Goal: Navigation & Orientation: Find specific page/section

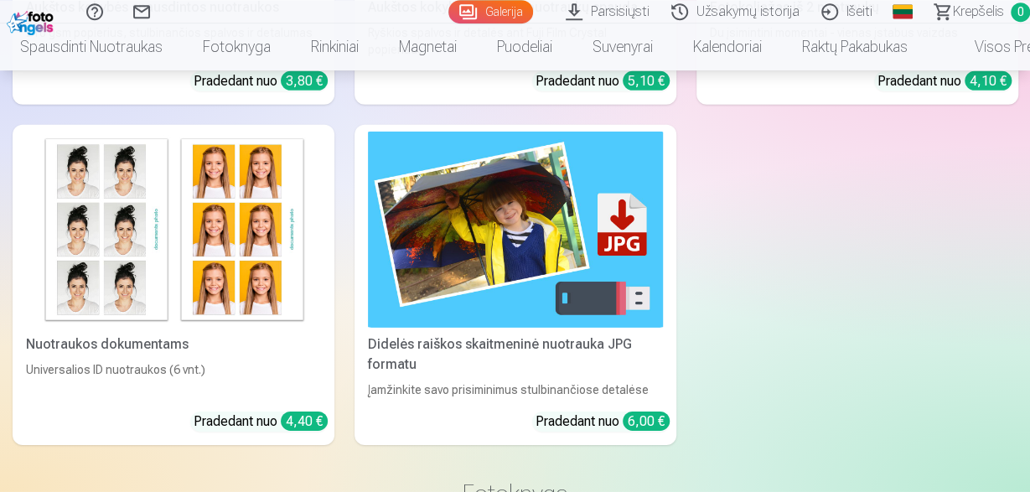
scroll to position [5406, 0]
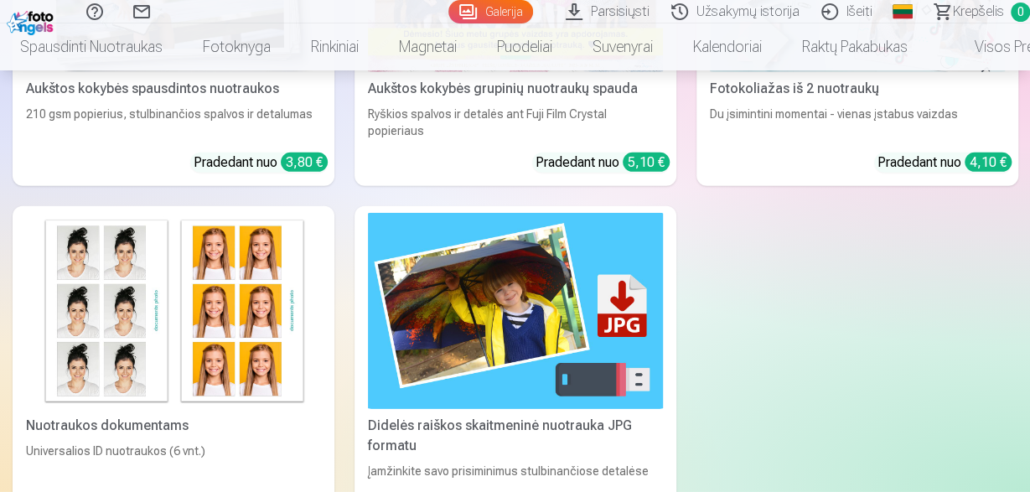
click at [503, 367] on img at bounding box center [515, 311] width 295 height 197
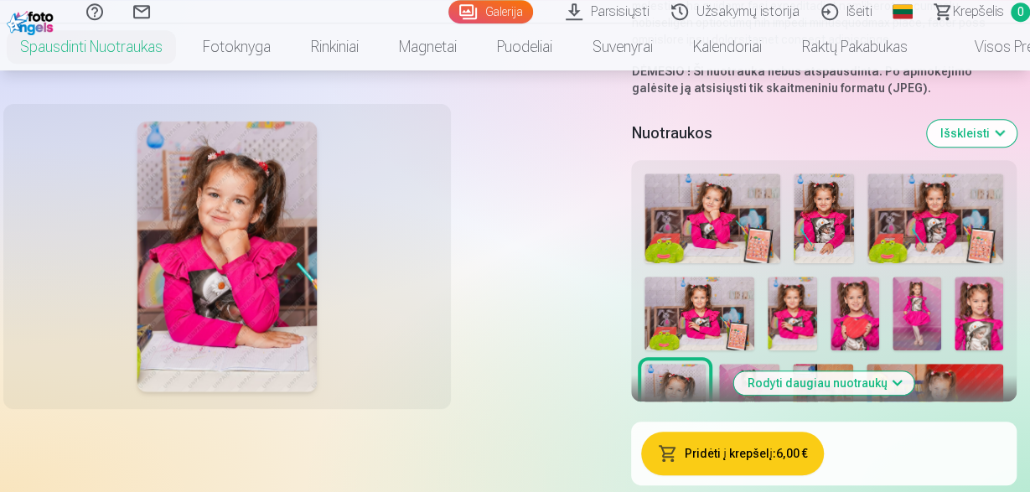
scroll to position [349, 0]
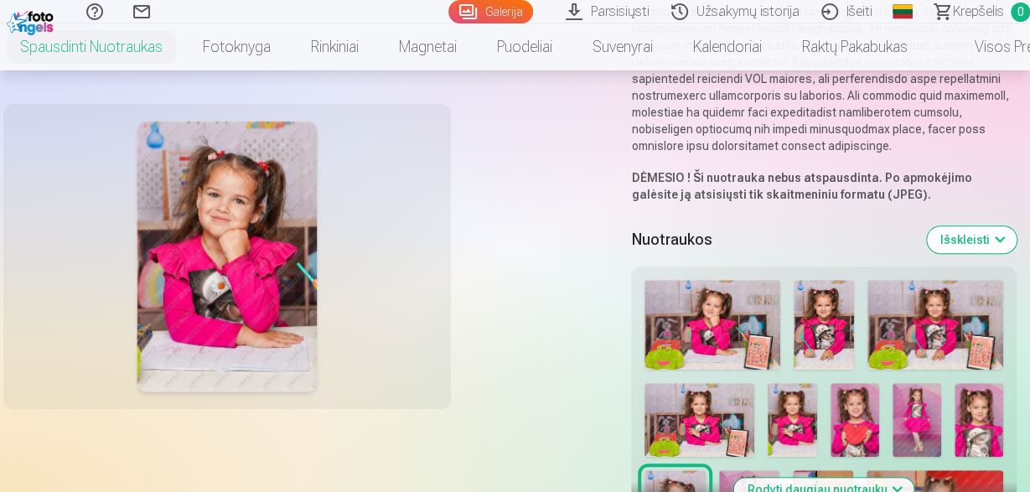
click at [695, 321] on img at bounding box center [712, 325] width 136 height 90
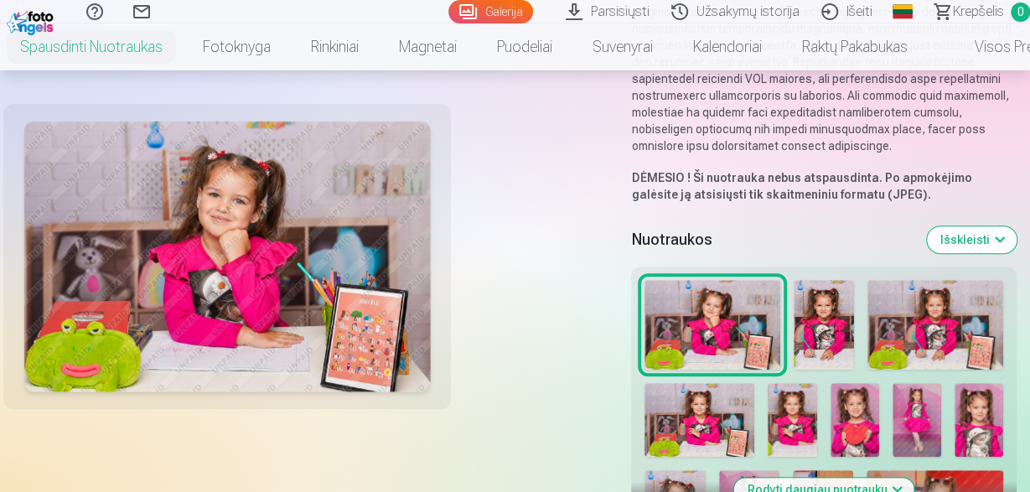
click at [840, 298] on img at bounding box center [823, 325] width 60 height 90
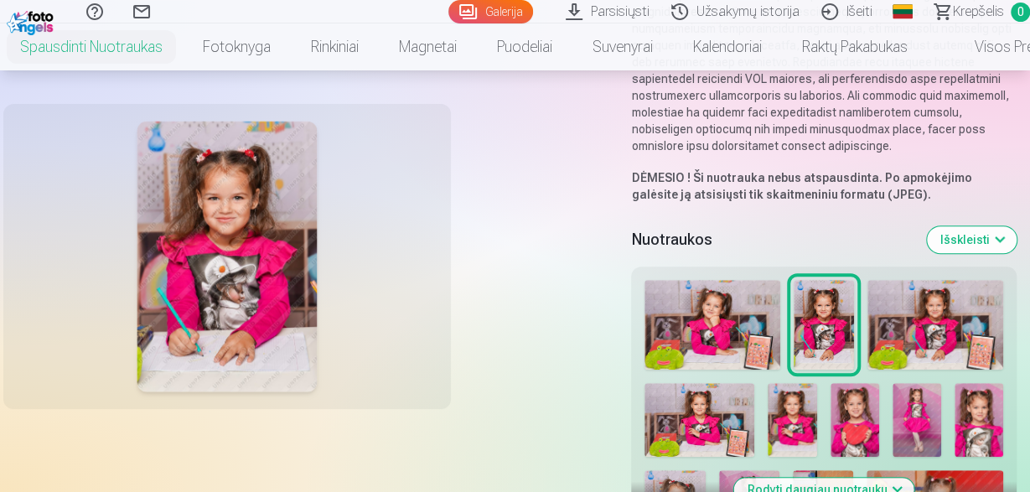
click at [913, 299] on img at bounding box center [935, 325] width 136 height 90
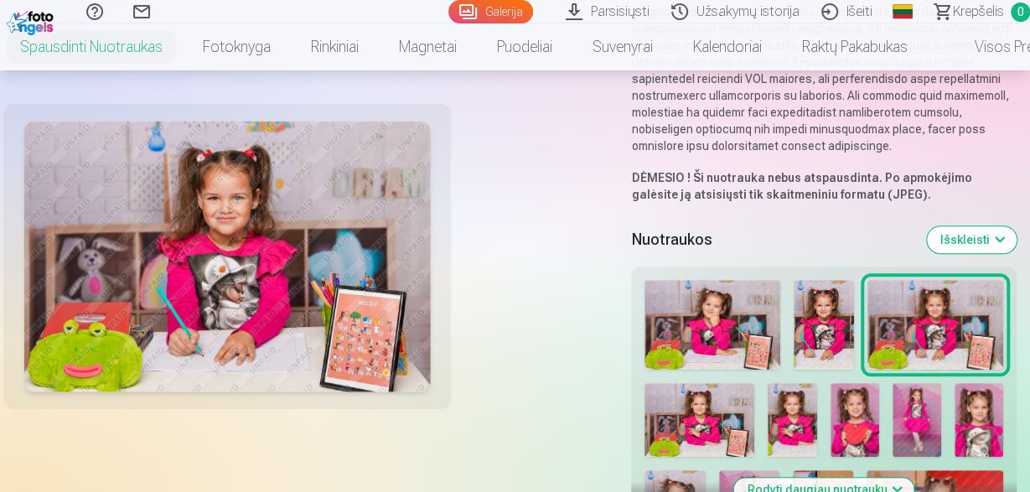
click at [696, 383] on img at bounding box center [699, 419] width 110 height 73
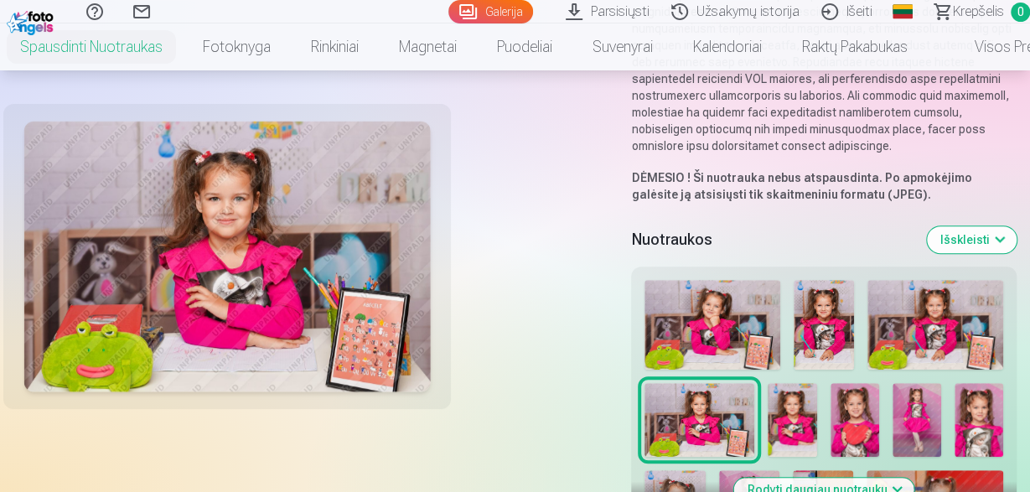
click at [804, 392] on img at bounding box center [791, 419] width 49 height 73
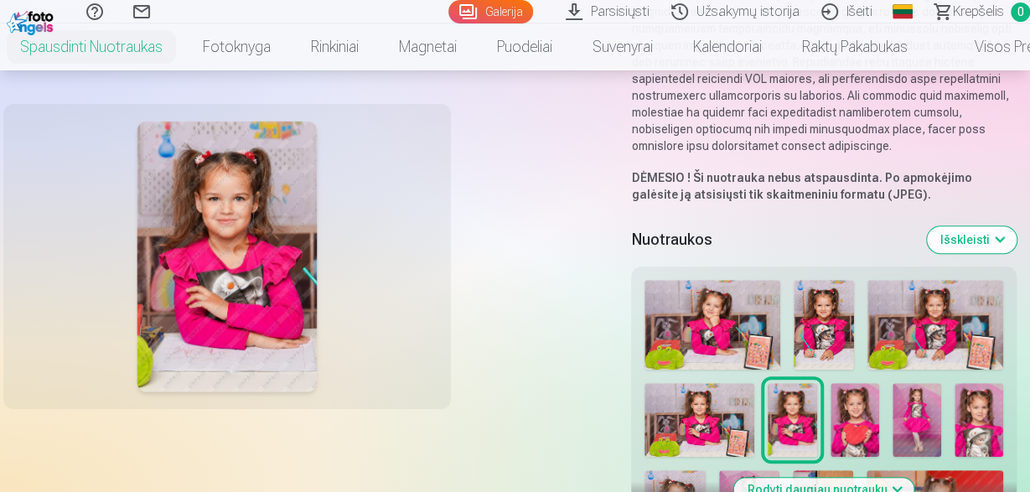
click at [867, 397] on img at bounding box center [854, 419] width 49 height 73
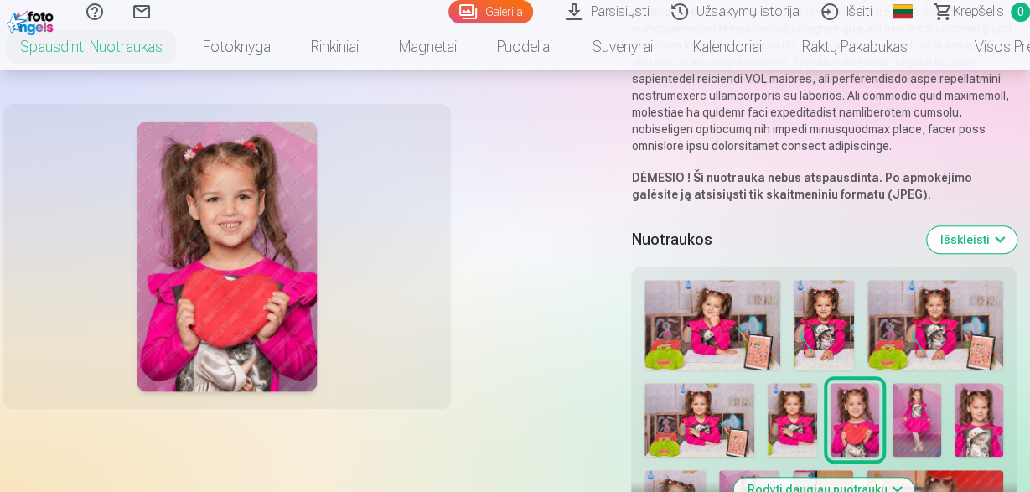
click at [925, 398] on img at bounding box center [916, 419] width 49 height 73
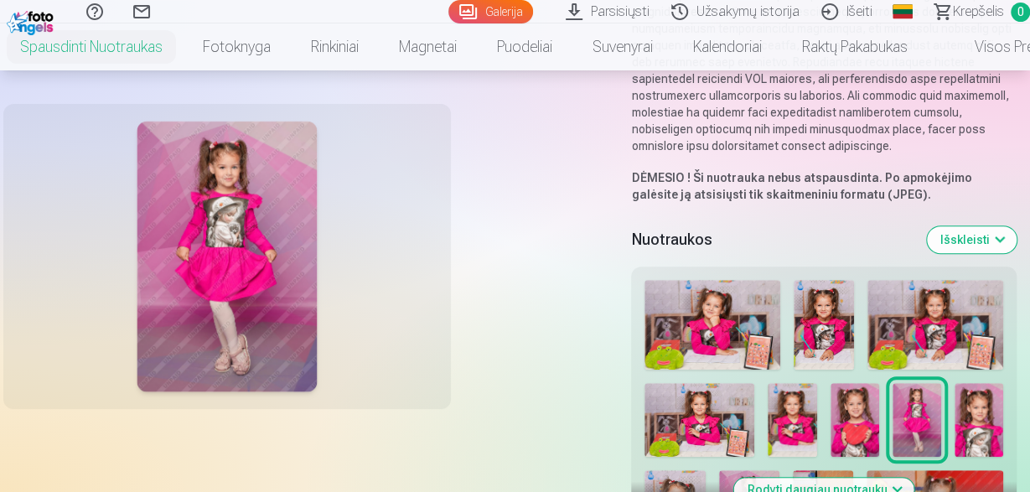
click at [979, 398] on img at bounding box center [978, 419] width 49 height 73
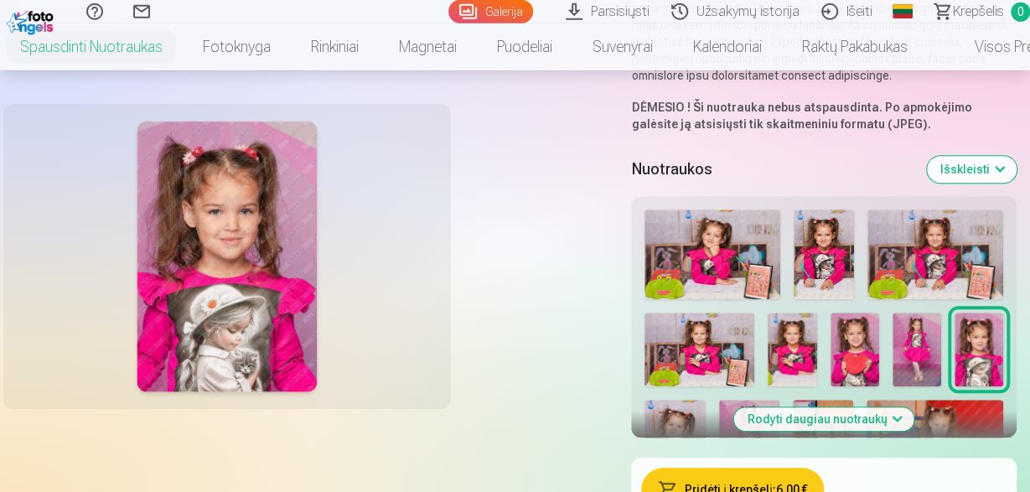
scroll to position [523, 0]
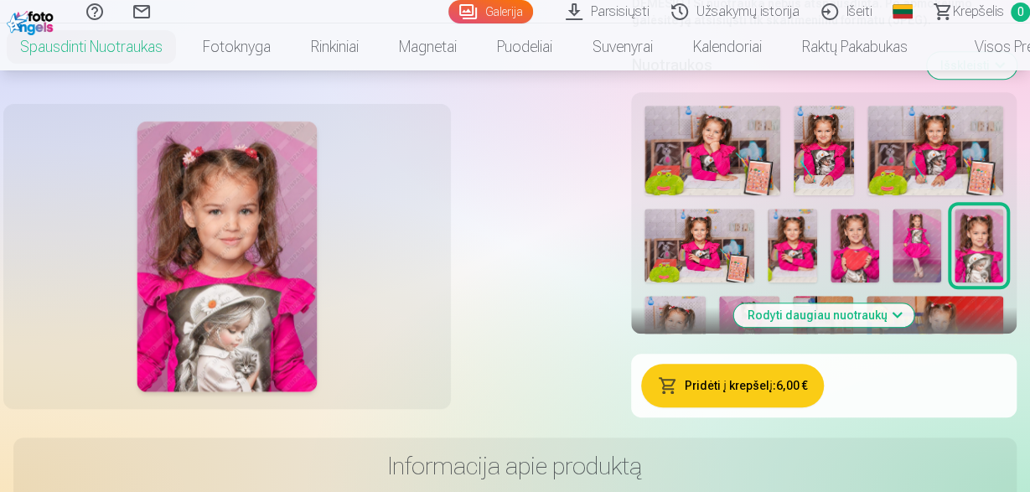
click at [810, 303] on button "Rodyti daugiau nuotraukų" at bounding box center [824, 314] width 180 height 23
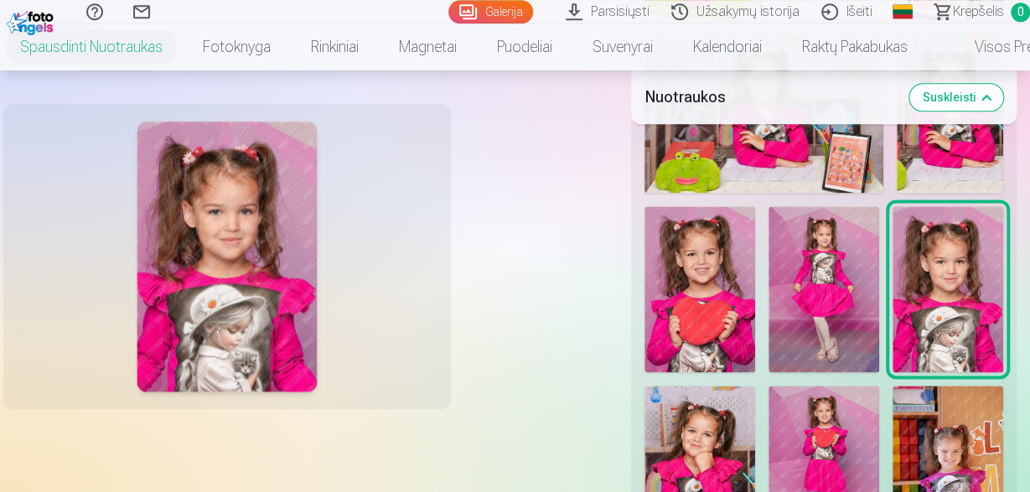
scroll to position [1046, 0]
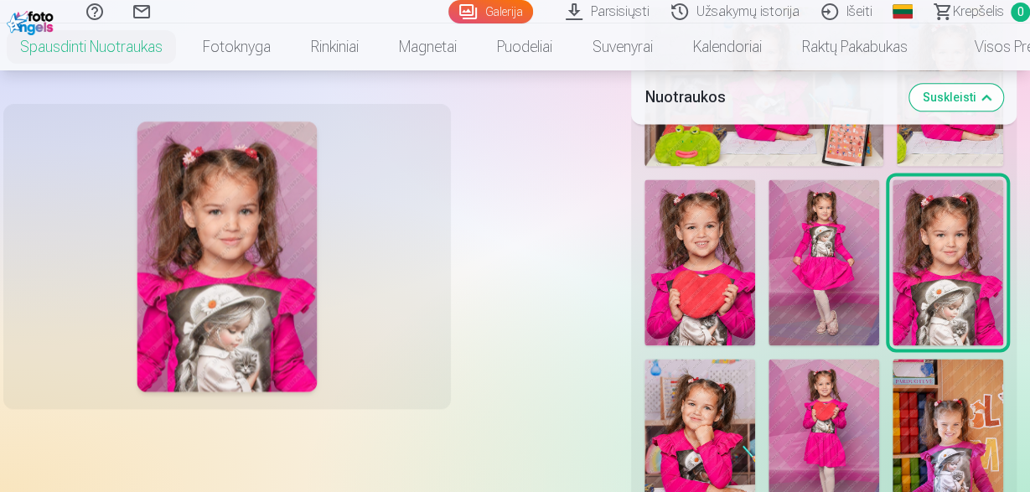
click at [943, 239] on img at bounding box center [947, 262] width 111 height 166
click at [680, 254] on img at bounding box center [699, 262] width 111 height 166
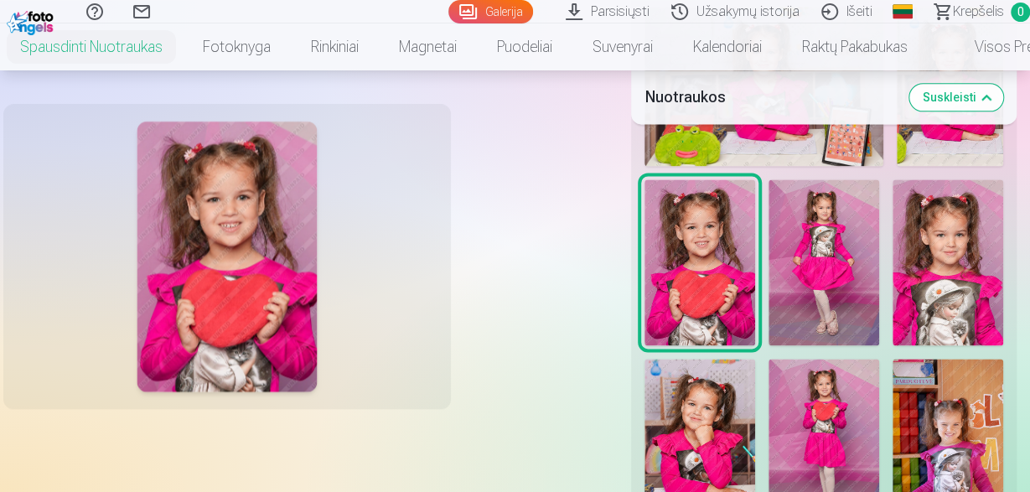
click at [796, 266] on img at bounding box center [823, 262] width 111 height 166
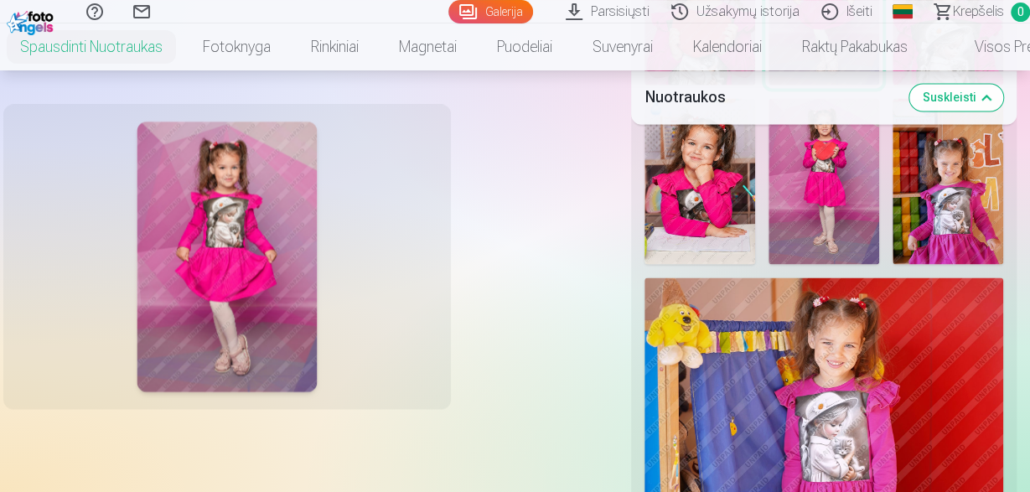
scroll to position [1307, 0]
click at [939, 167] on img at bounding box center [947, 180] width 111 height 166
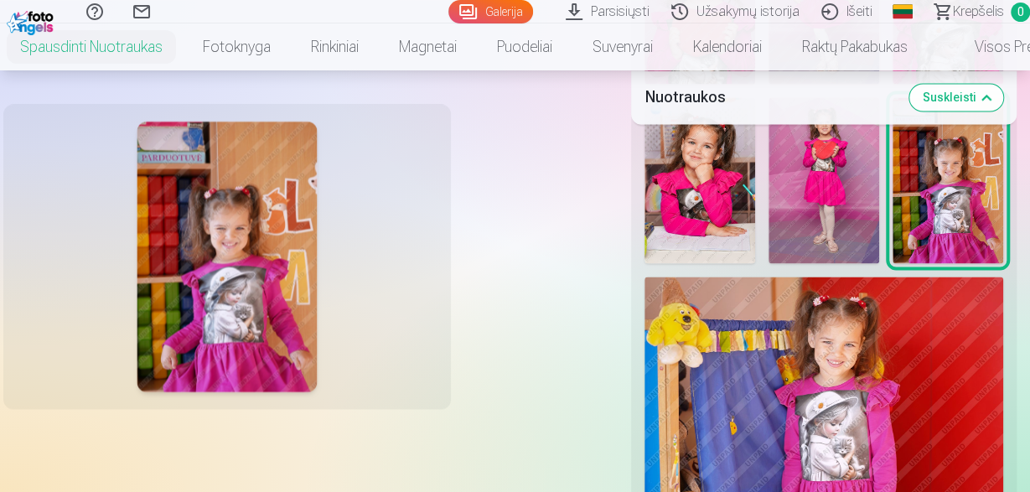
click at [852, 180] on img at bounding box center [823, 180] width 111 height 166
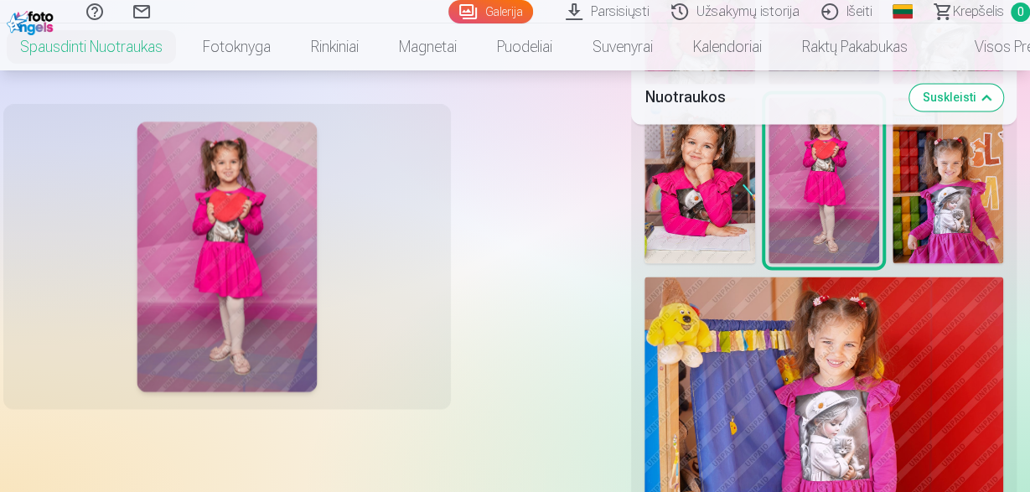
click at [730, 187] on img at bounding box center [699, 180] width 111 height 166
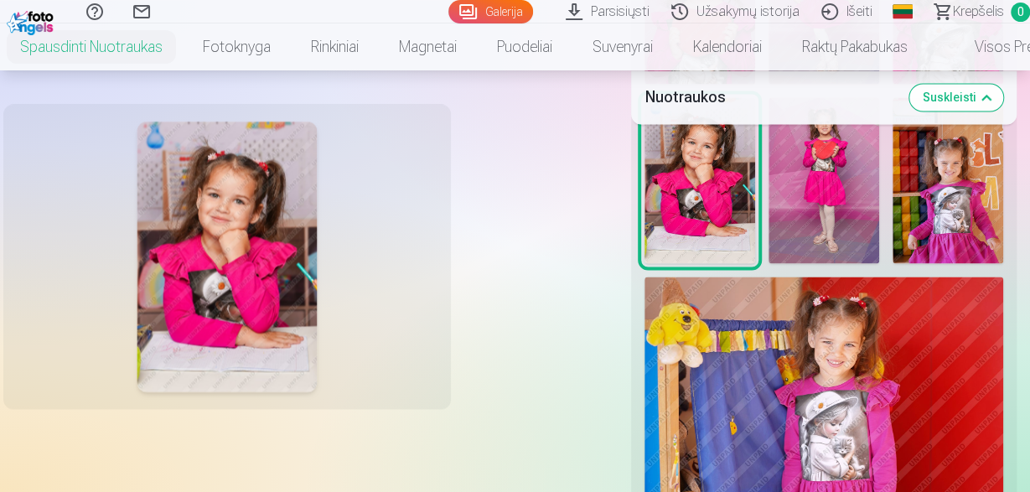
click at [768, 366] on img at bounding box center [823, 395] width 359 height 239
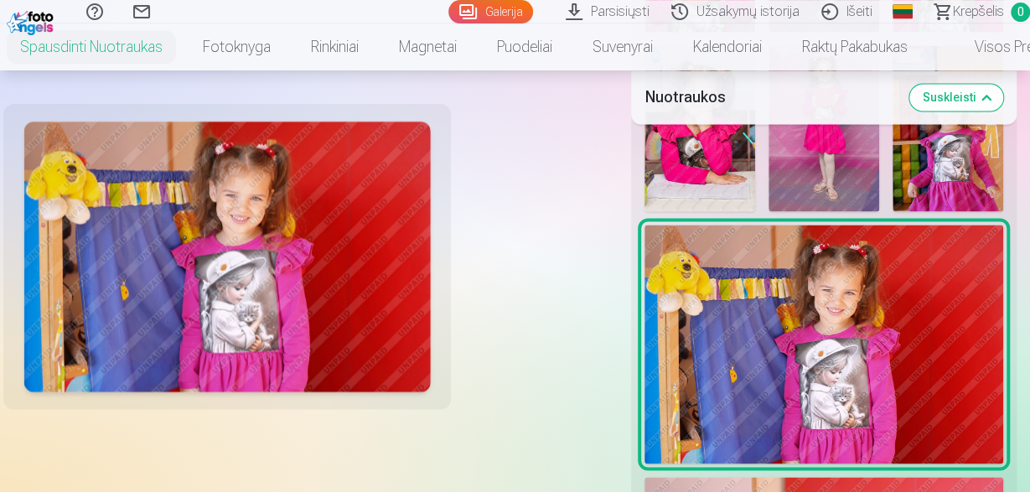
scroll to position [1569, 0]
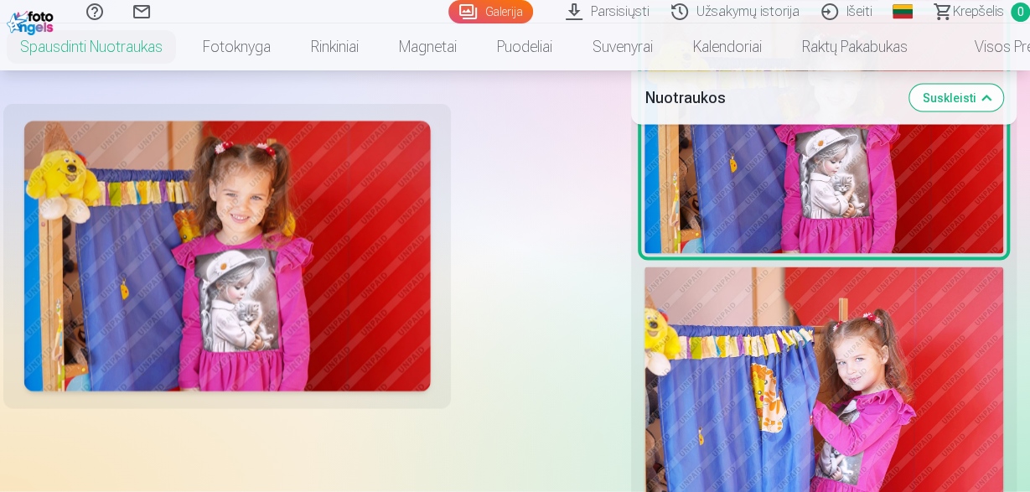
click at [772, 366] on img at bounding box center [823, 386] width 359 height 239
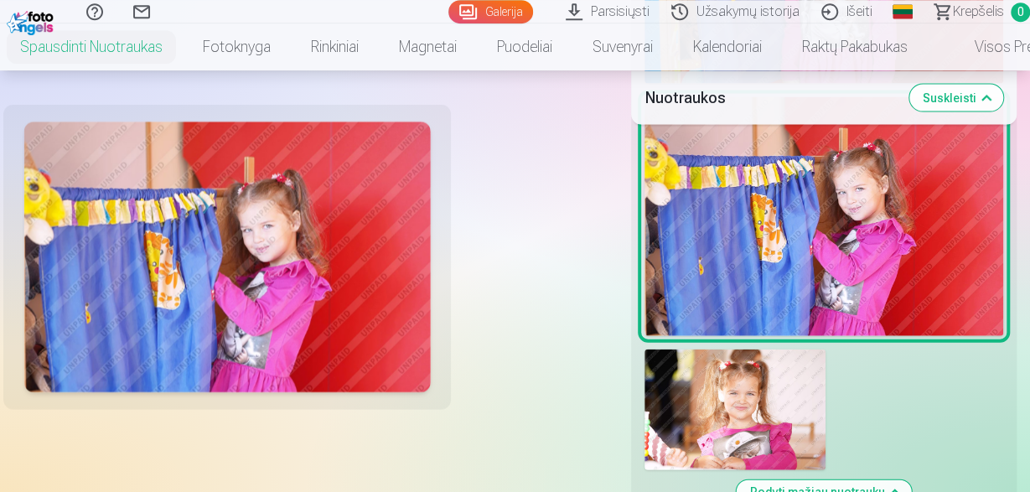
scroll to position [1743, 0]
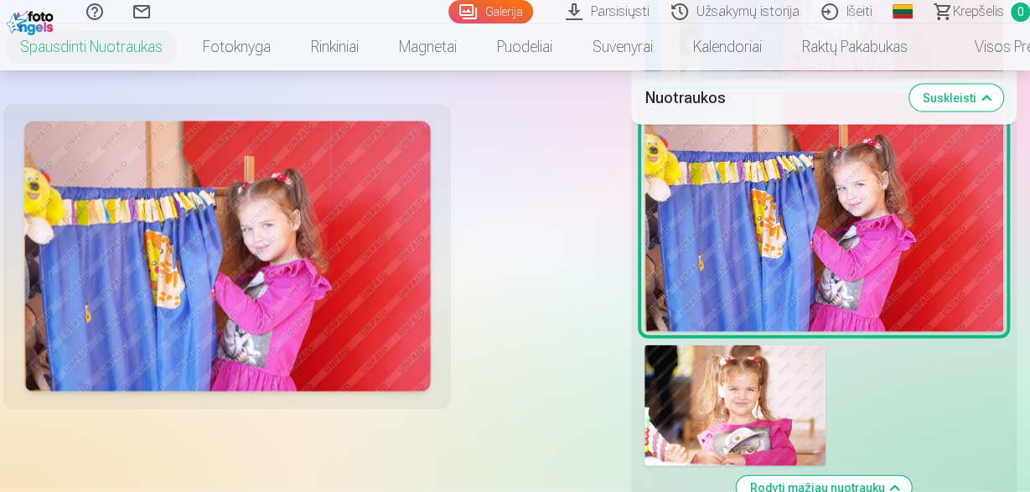
click at [772, 366] on img at bounding box center [734, 405] width 181 height 121
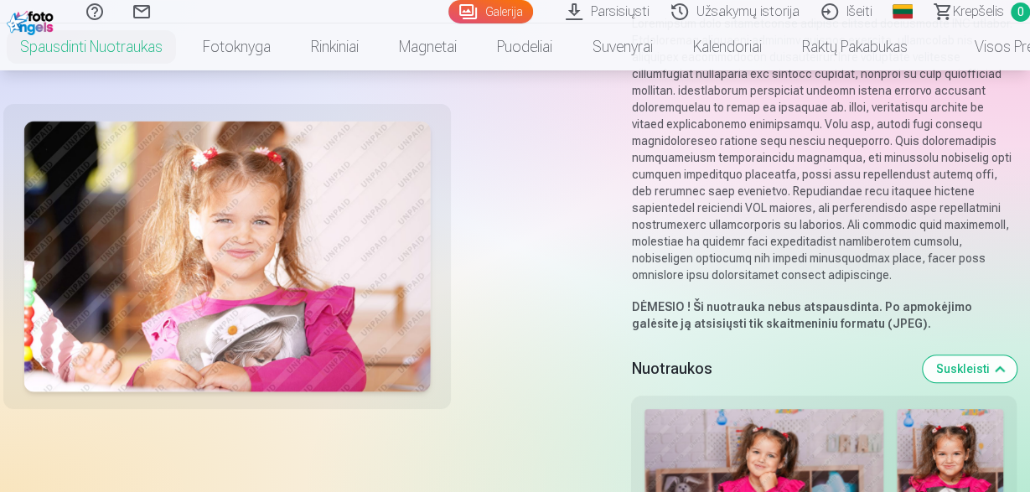
scroll to position [174, 0]
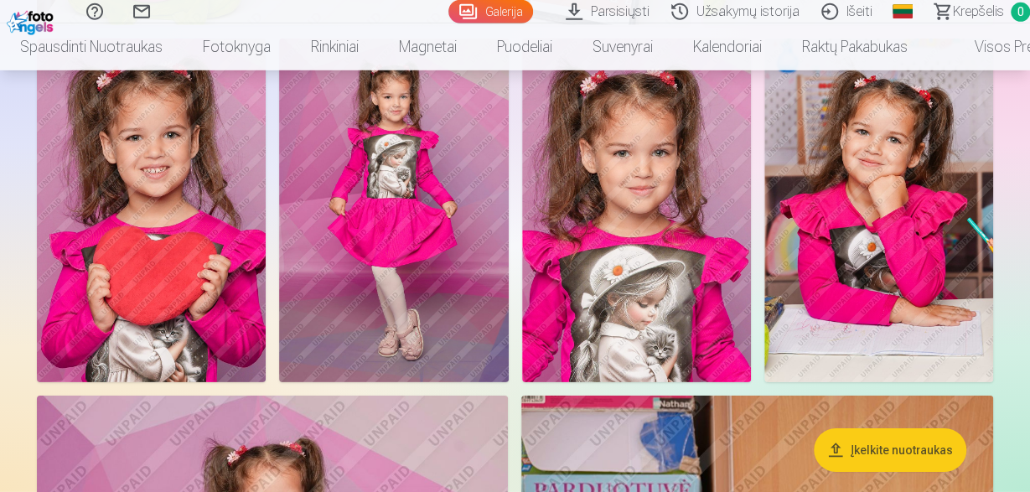
scroll to position [2440, 0]
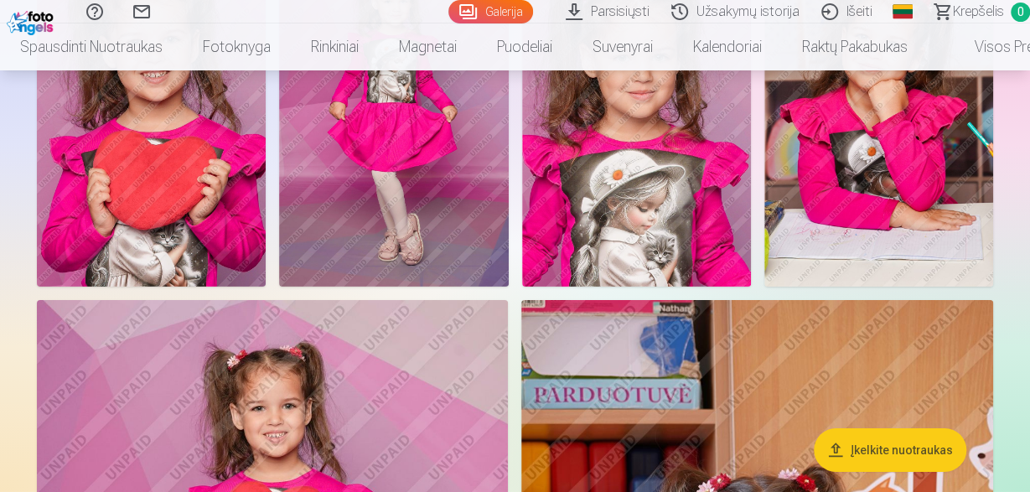
click at [748, 13] on link "Užsakymų istorija" at bounding box center [738, 11] width 150 height 23
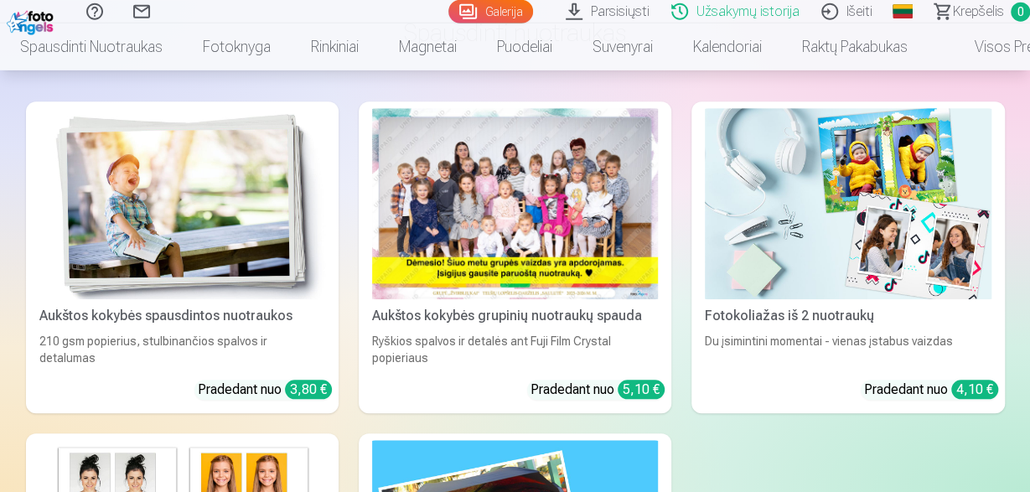
scroll to position [436, 0]
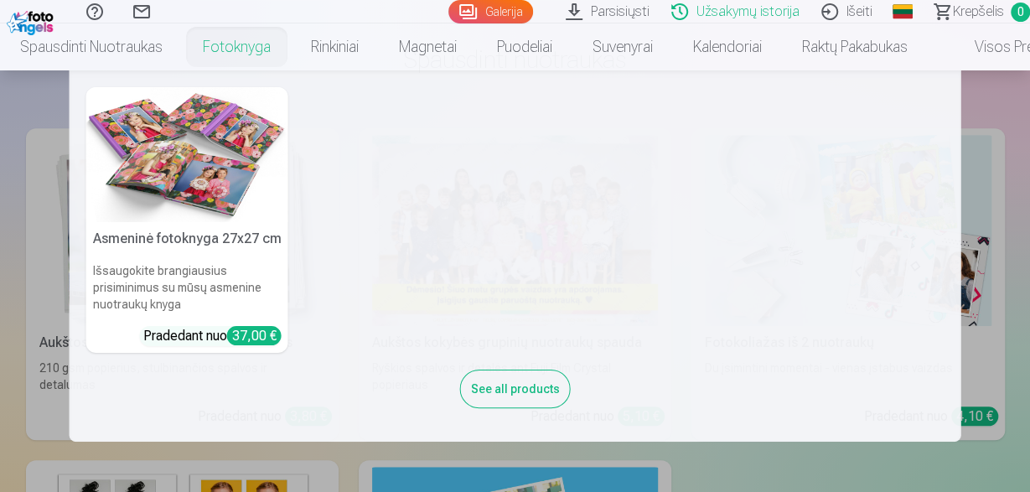
click at [173, 178] on img at bounding box center [187, 154] width 202 height 135
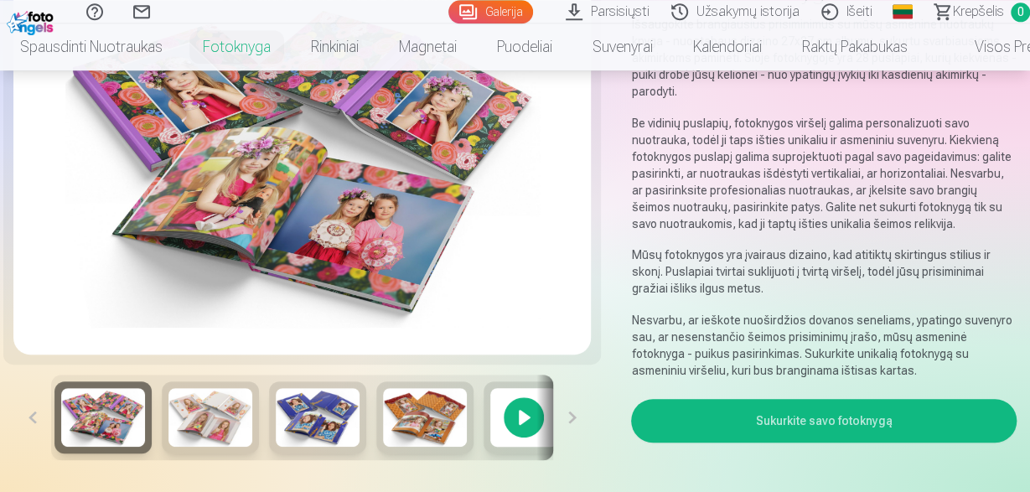
scroll to position [174, 0]
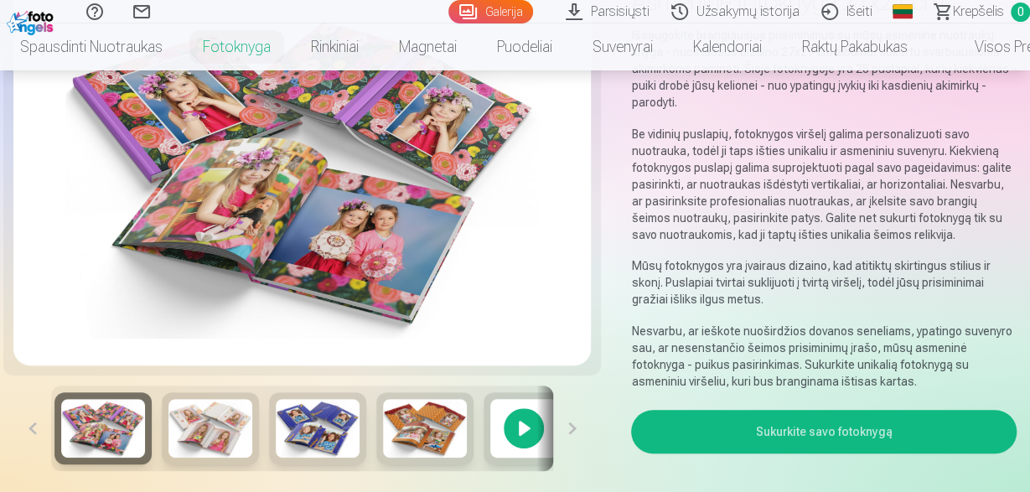
click at [202, 433] on img at bounding box center [210, 428] width 84 height 59
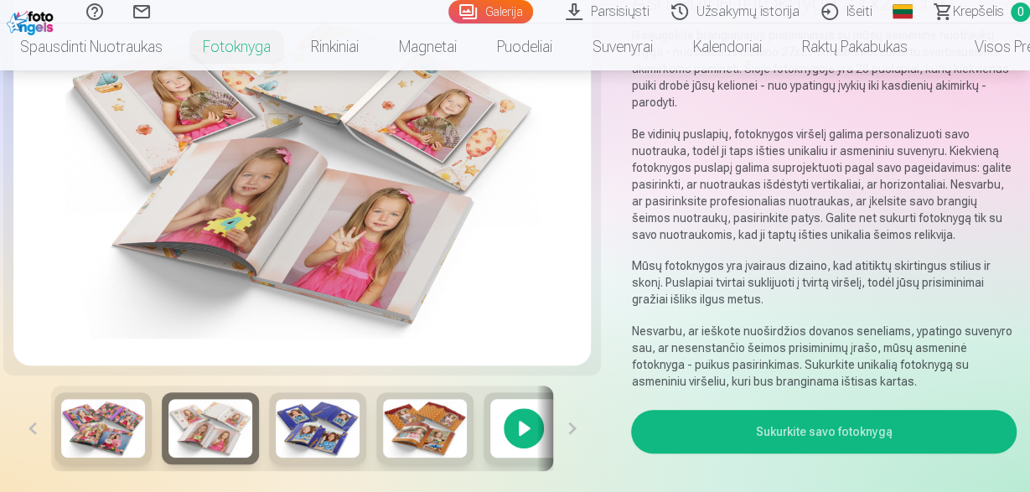
click at [298, 432] on img at bounding box center [318, 428] width 84 height 59
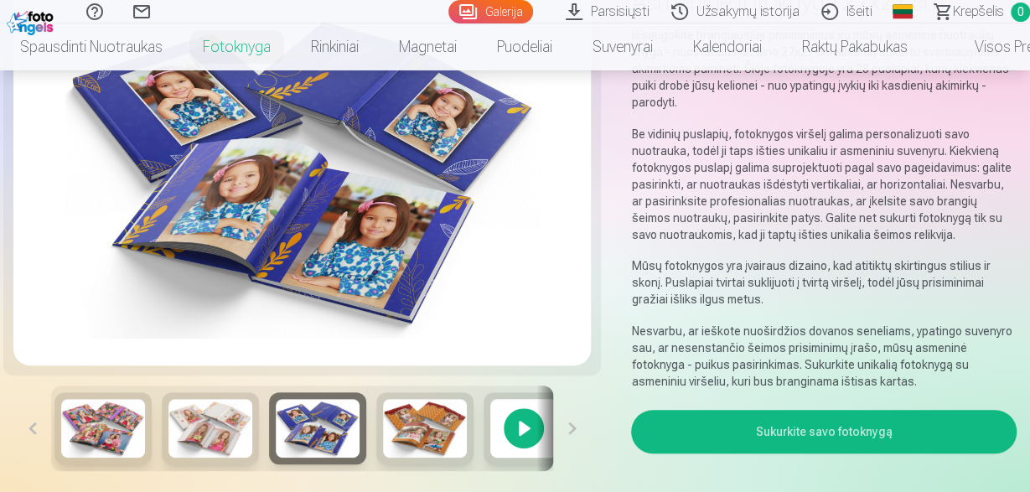
click at [409, 432] on img at bounding box center [425, 428] width 84 height 59
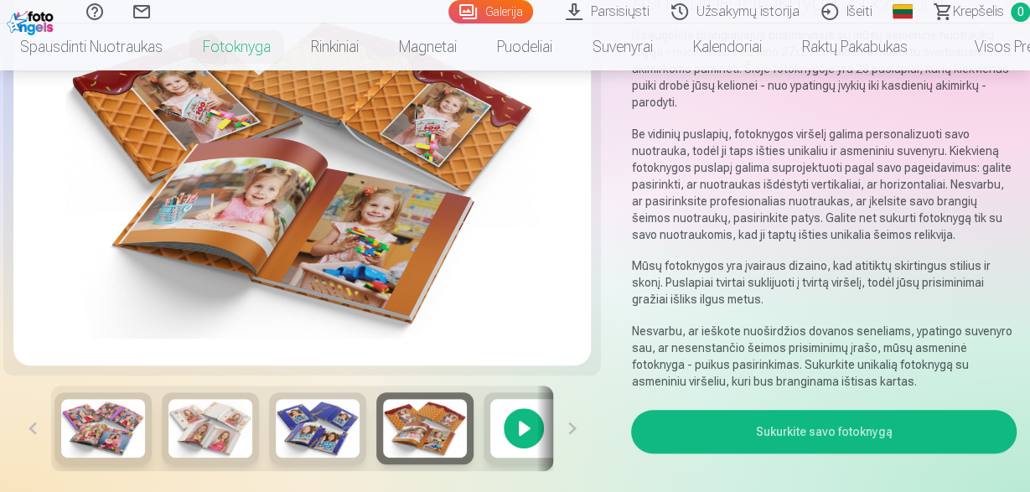
click at [530, 436] on div at bounding box center [523, 428] width 80 height 72
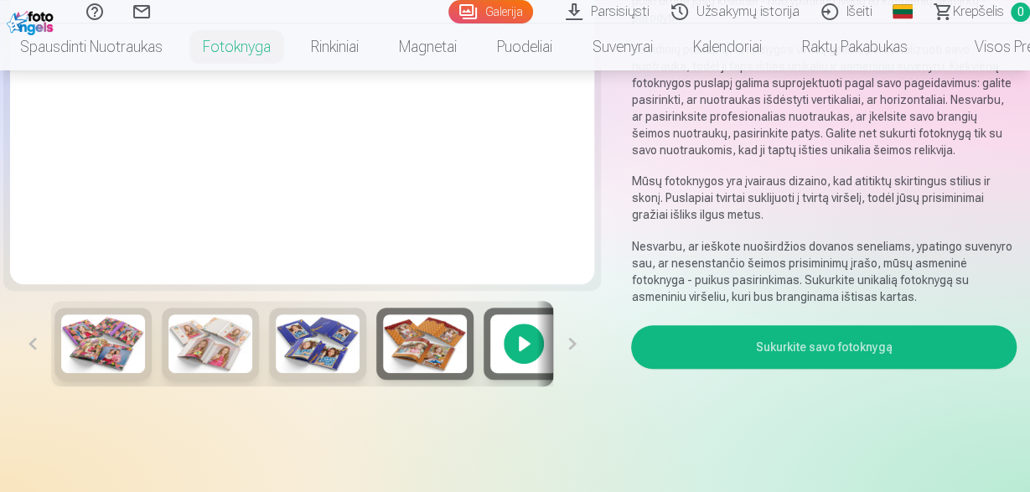
scroll to position [261, 0]
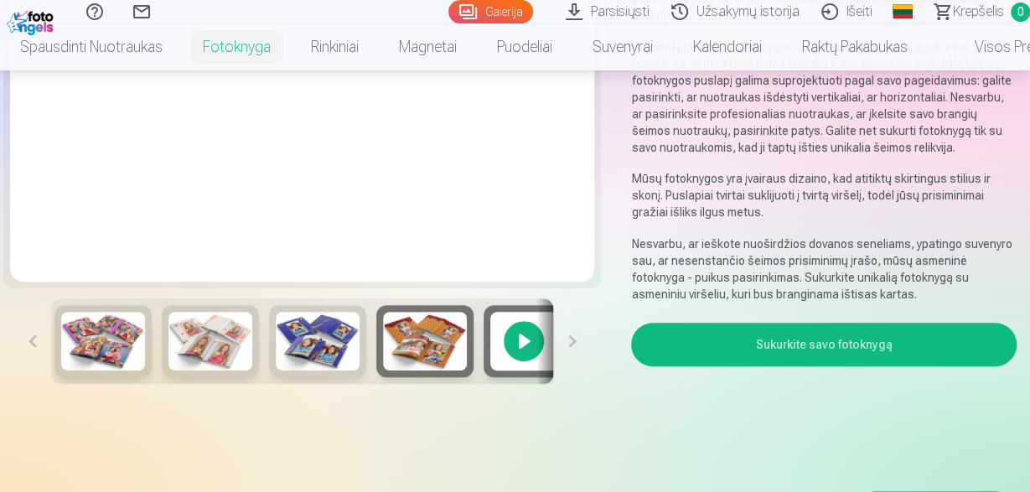
click at [323, 348] on img at bounding box center [318, 341] width 84 height 59
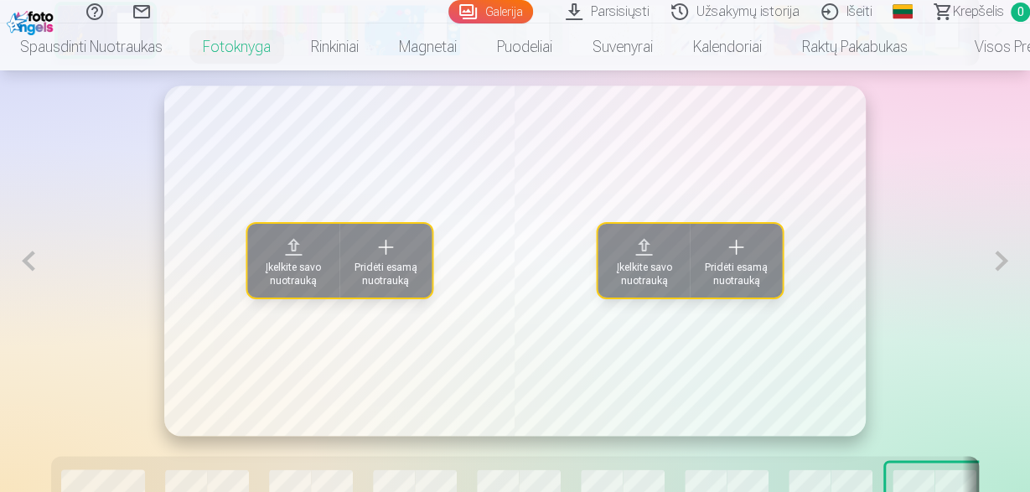
scroll to position [1133, 0]
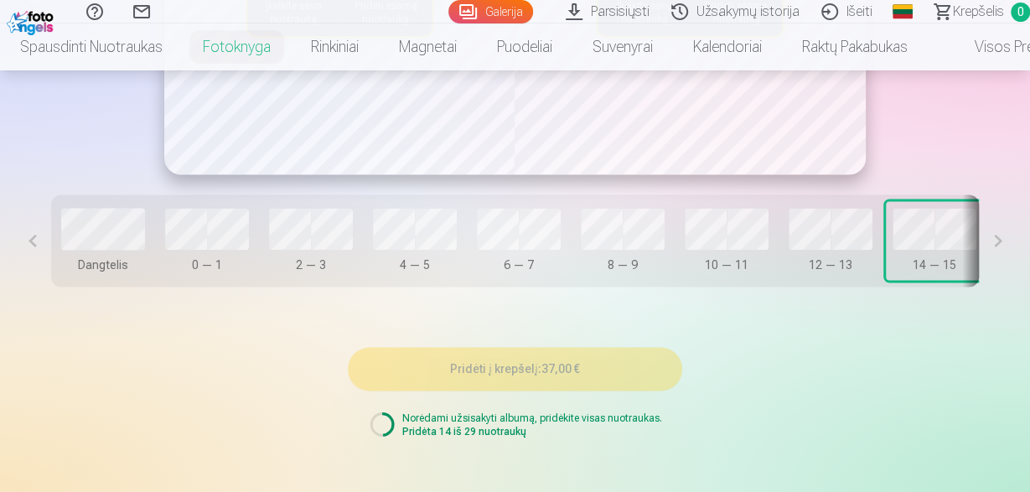
click at [1005, 244] on button at bounding box center [998, 240] width 38 height 92
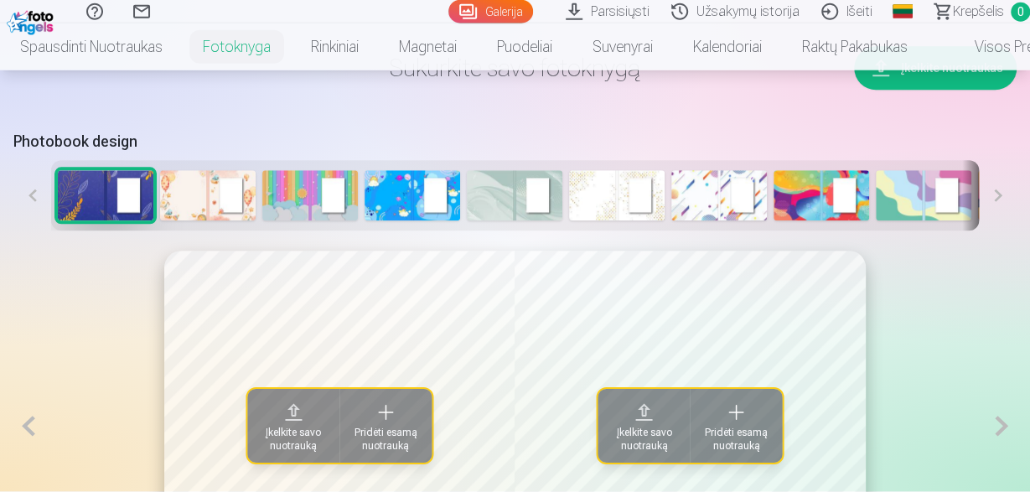
scroll to position [610, 0]
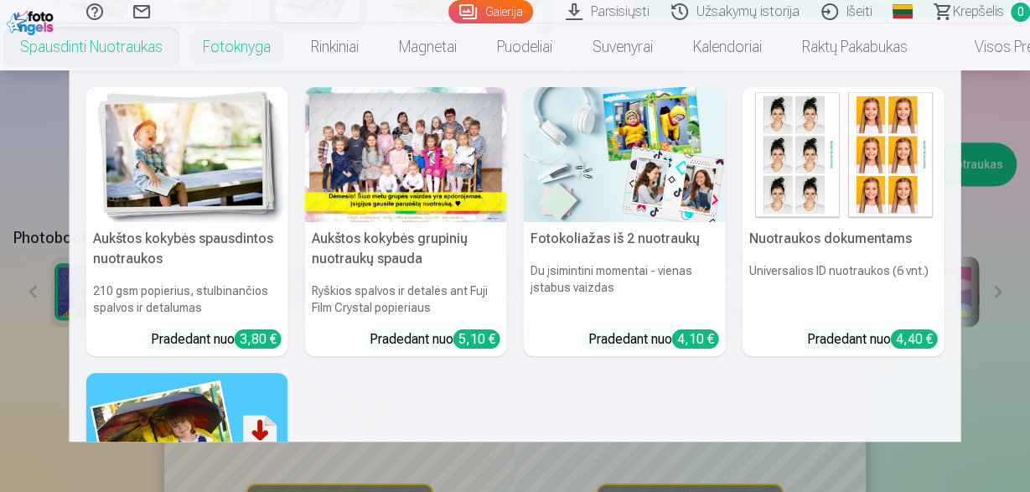
click at [80, 49] on link "Spausdinti nuotraukas" at bounding box center [91, 46] width 183 height 47
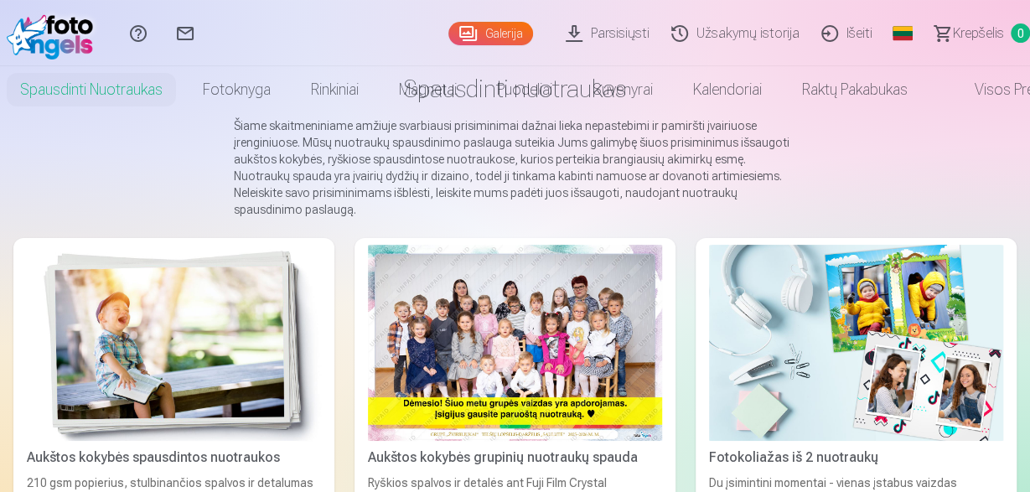
scroll to position [261, 0]
